Goal: Task Accomplishment & Management: Use online tool/utility

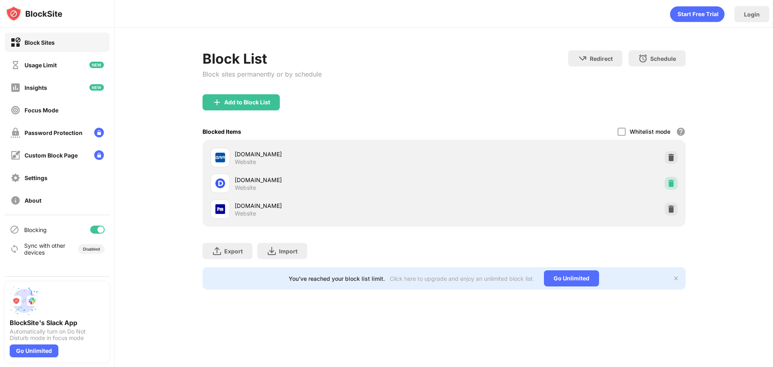
click at [675, 180] on img at bounding box center [671, 183] width 8 height 8
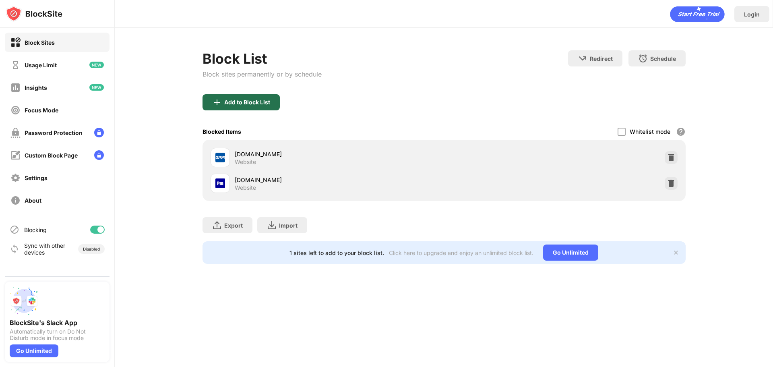
click at [243, 99] on div "Add to Block List" at bounding box center [247, 102] width 46 height 6
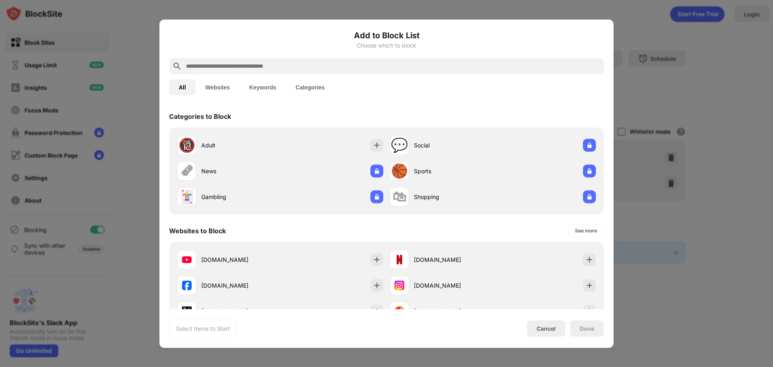
click at [306, 60] on div at bounding box center [386, 66] width 435 height 16
click at [306, 62] on input "text" at bounding box center [393, 66] width 416 height 10
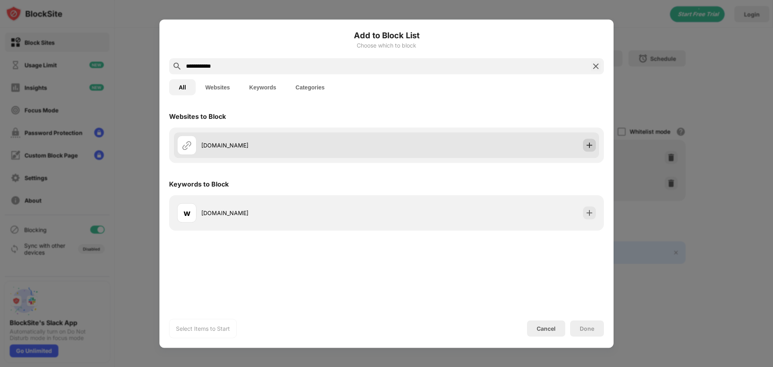
type input "**********"
click at [590, 145] on img at bounding box center [590, 145] width 8 height 8
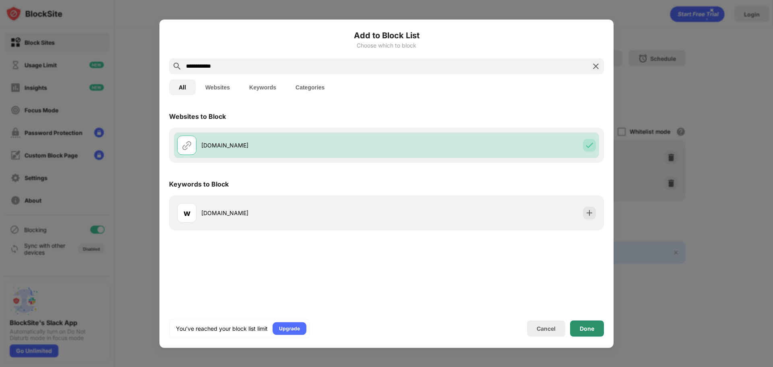
click at [595, 329] on div "Done" at bounding box center [587, 328] width 34 height 16
